Goal: Obtain resource: Download file/media

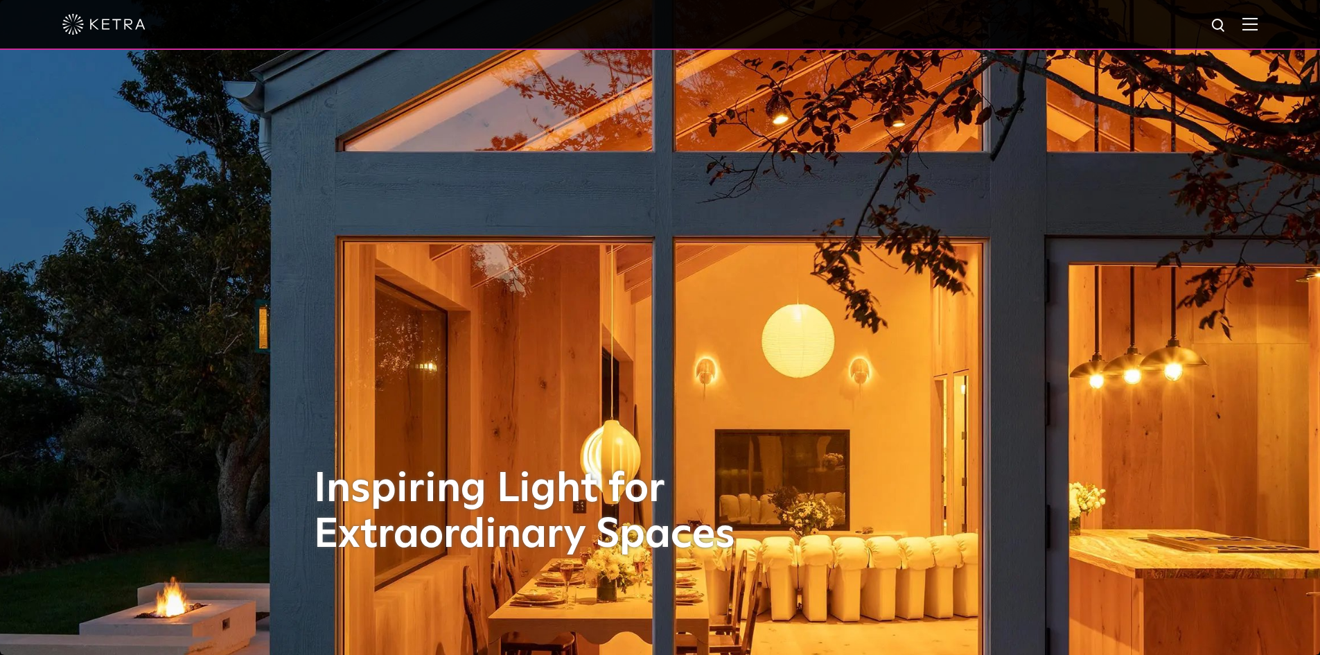
click at [1255, 22] on img at bounding box center [1249, 23] width 15 height 13
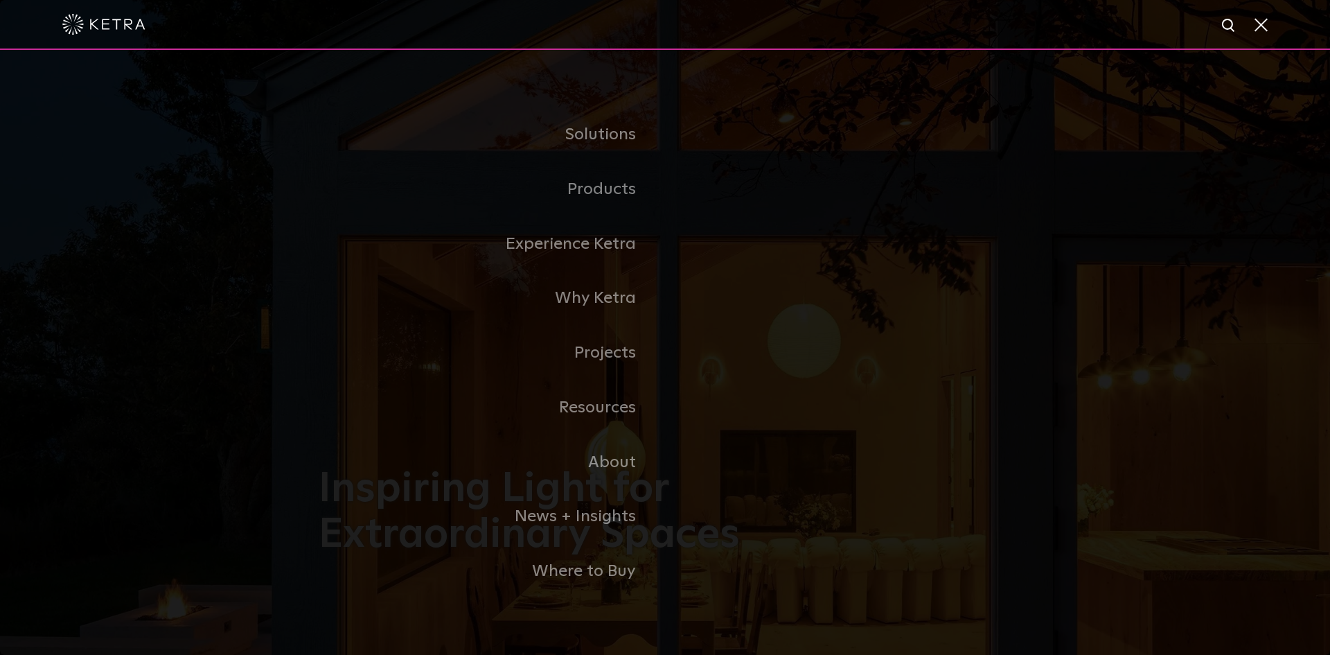
click at [0, 0] on link "Residential Products" at bounding box center [0, 0] width 0 height 0
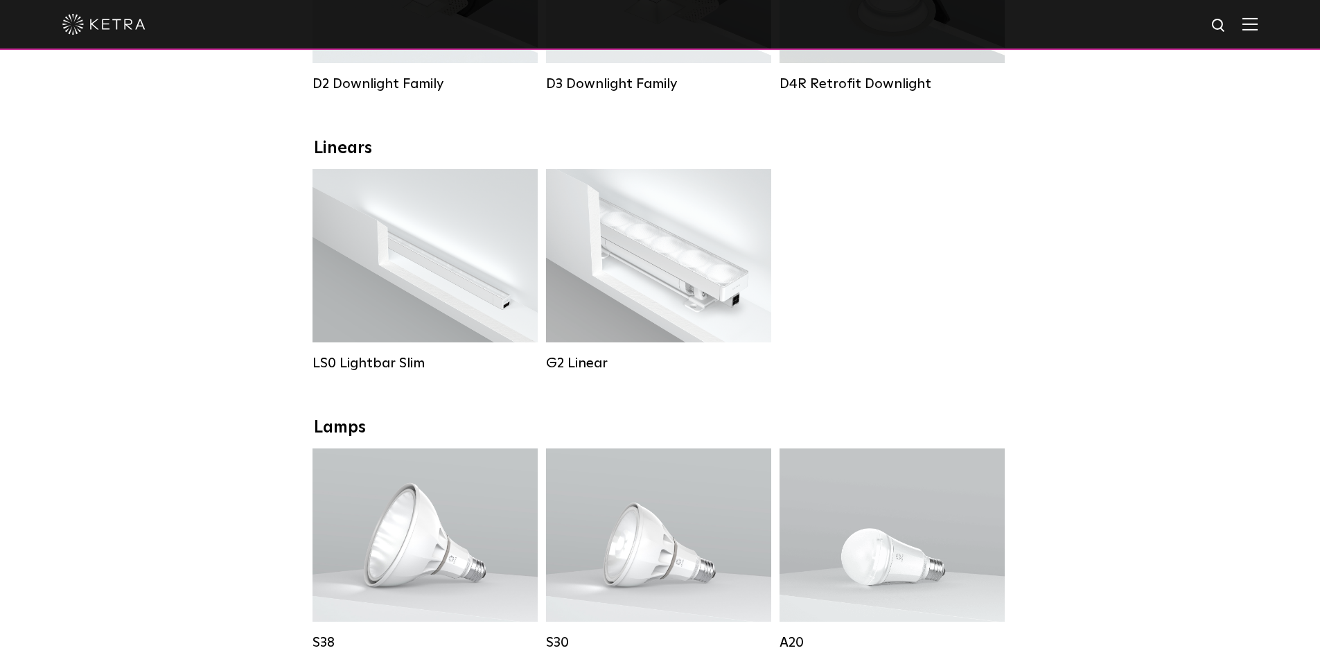
click at [419, 306] on div "Lumen Output: 200 / 350 Colors: White / Black Control: X96 Controller" at bounding box center [425, 255] width 225 height 173
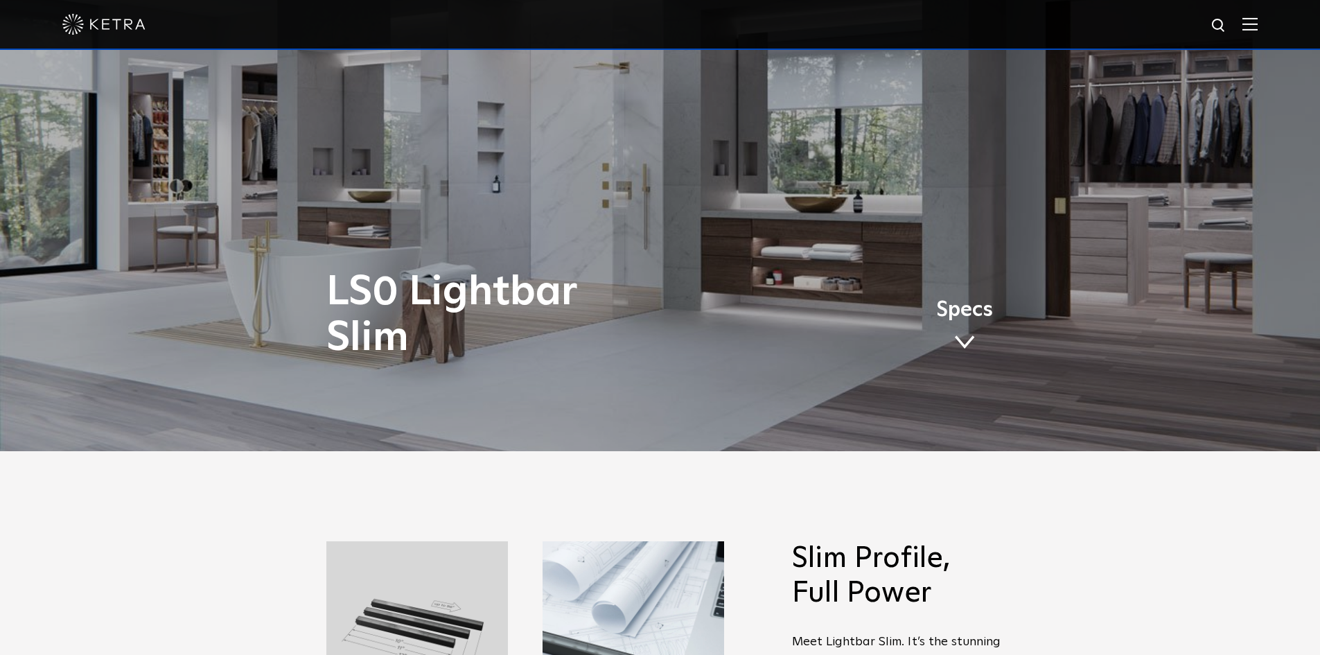
scroll to position [208, 0]
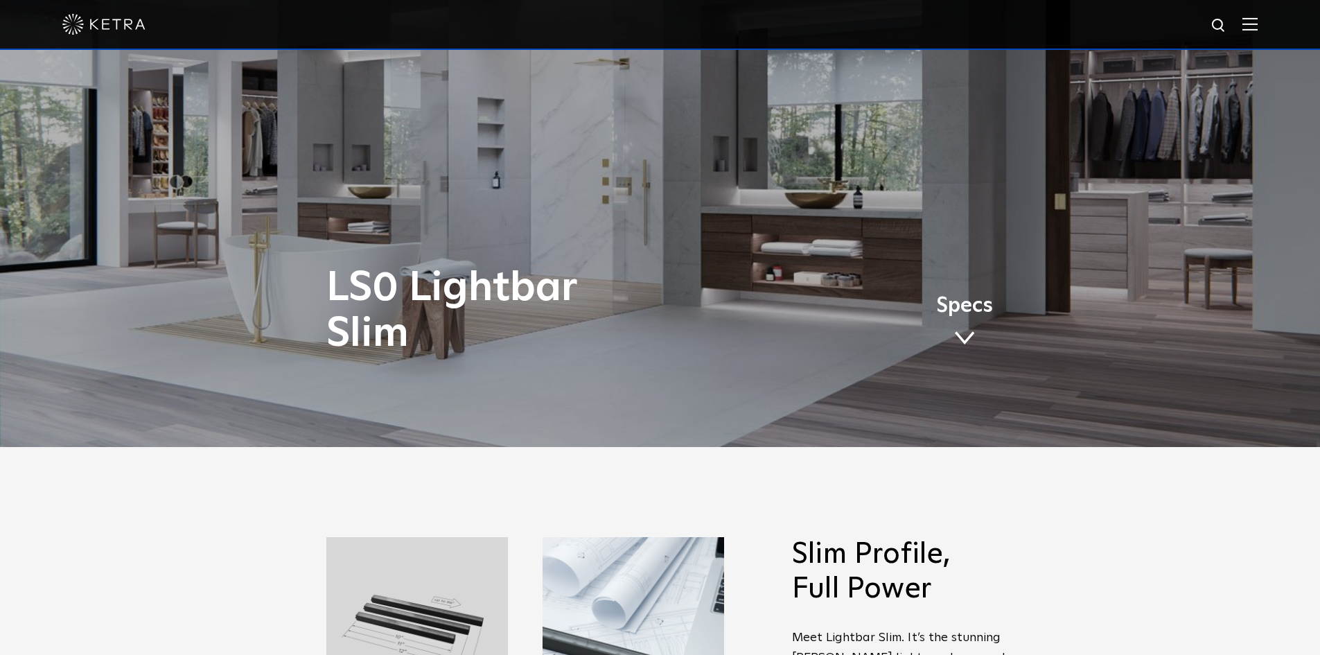
click at [968, 301] on span "Specs" at bounding box center [964, 306] width 57 height 20
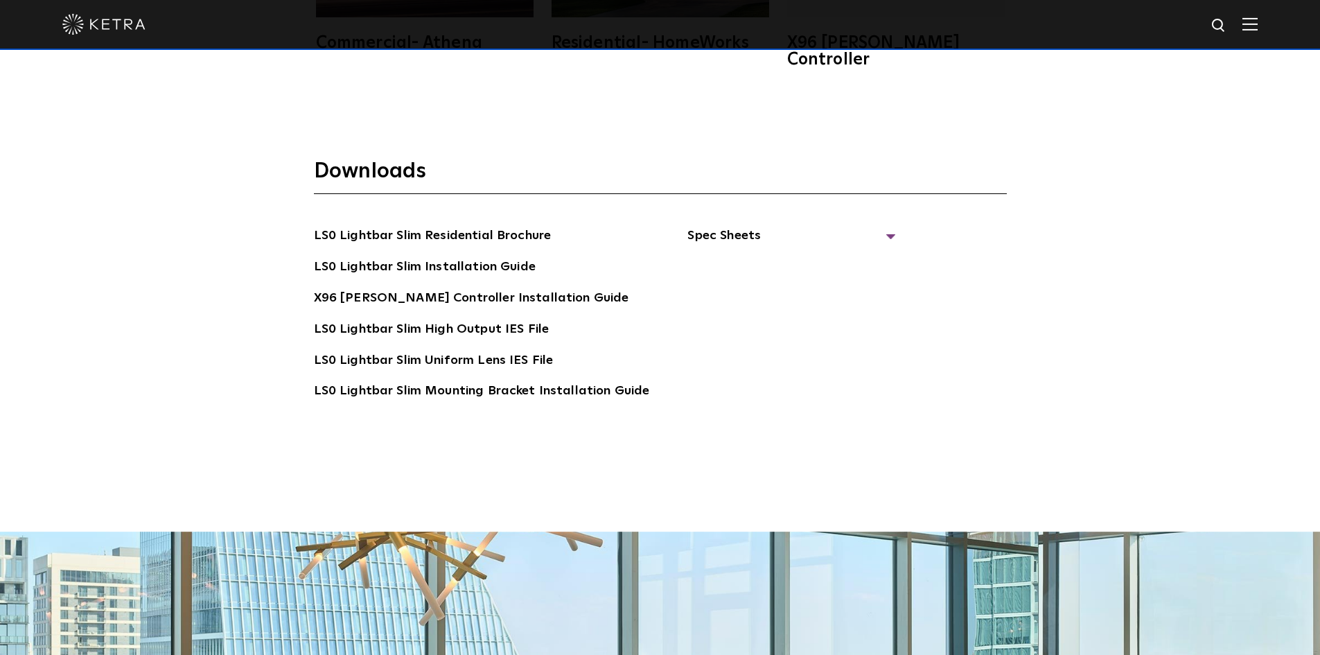
scroll to position [2862, 0]
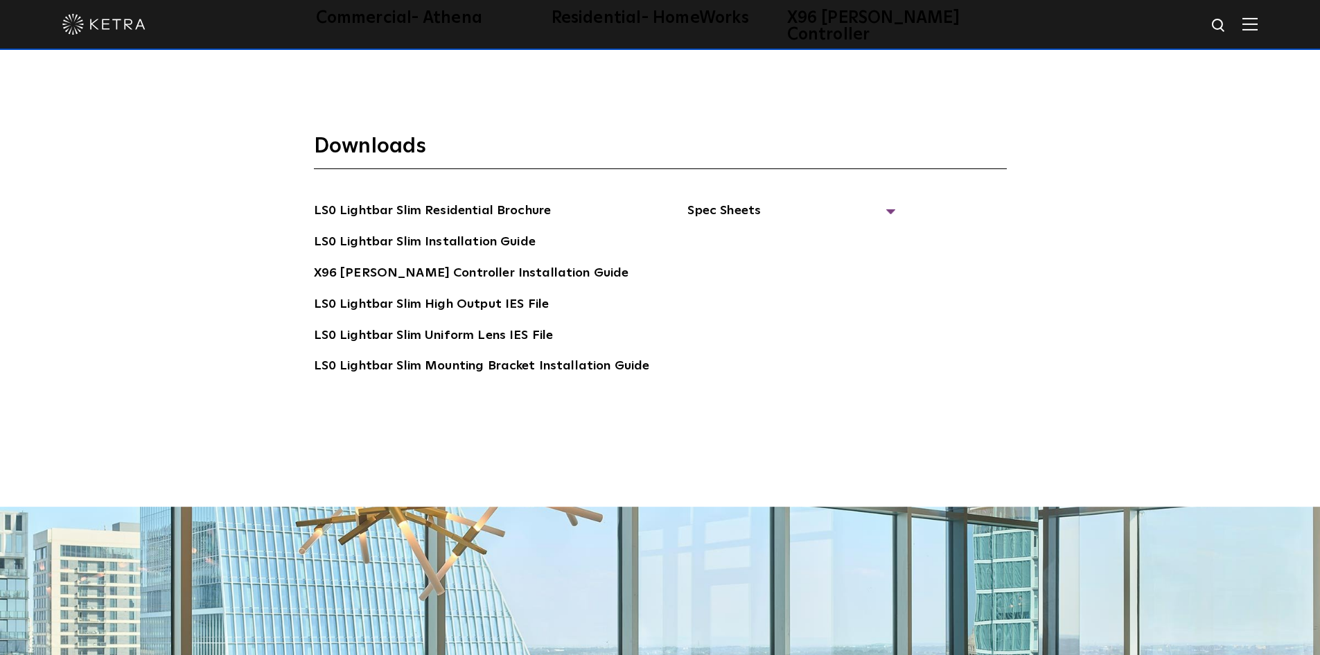
click at [730, 201] on span "Spec Sheets" at bounding box center [791, 216] width 208 height 30
click at [784, 231] on link "LS0 Lightbar Slim Spec Sheet" at bounding box center [794, 242] width 178 height 22
